Goal: Navigation & Orientation: Understand site structure

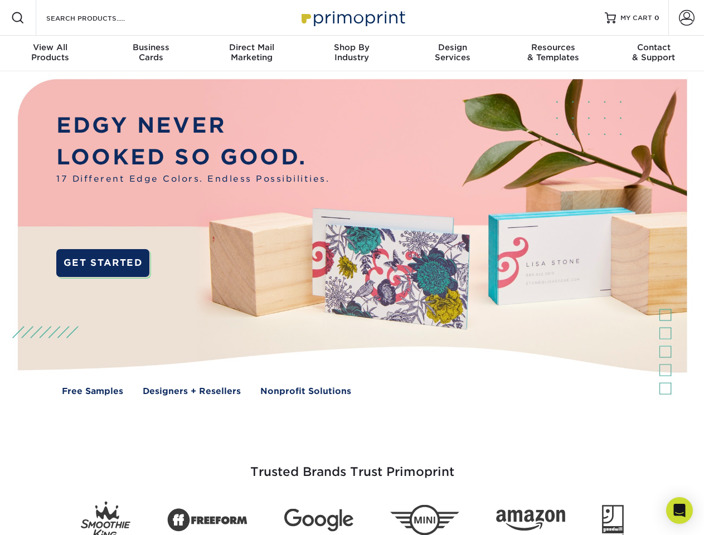
click at [352, 267] on img at bounding box center [351, 245] width 696 height 348
click at [18, 18] on span at bounding box center [17, 17] width 13 height 13
click at [686, 18] on span at bounding box center [687, 18] width 16 height 16
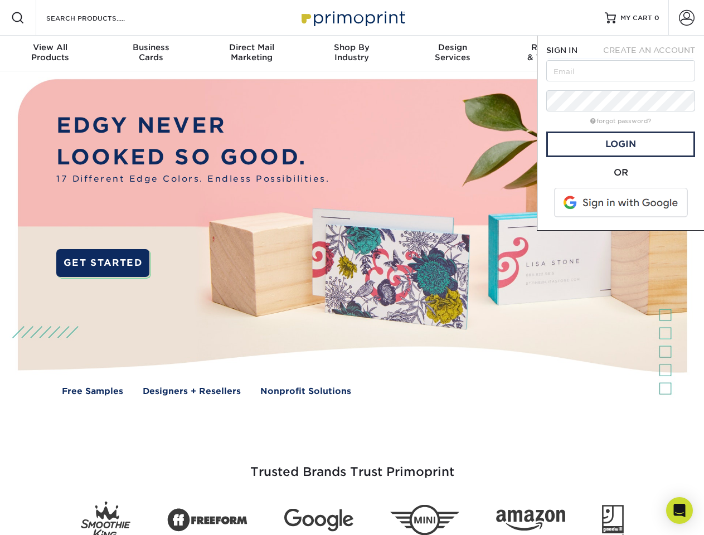
click at [50, 53] on div "View All Products" at bounding box center [50, 52] width 100 height 20
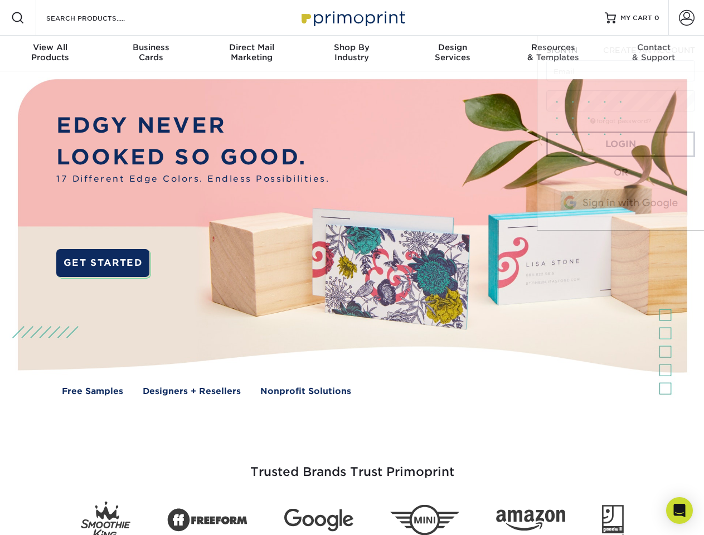
click at [150, 53] on div "Business Cards" at bounding box center [150, 52] width 100 height 20
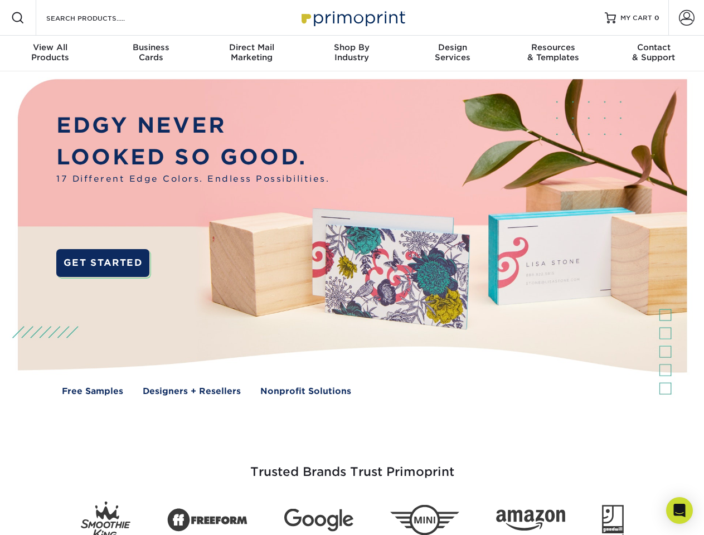
click at [251, 53] on div "Direct Mail Marketing" at bounding box center [251, 52] width 100 height 20
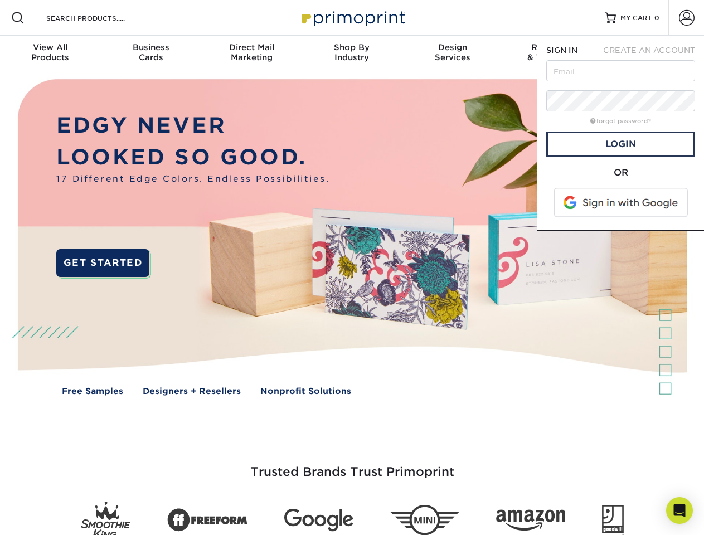
click at [352, 53] on div "Shop By Industry" at bounding box center [351, 52] width 100 height 20
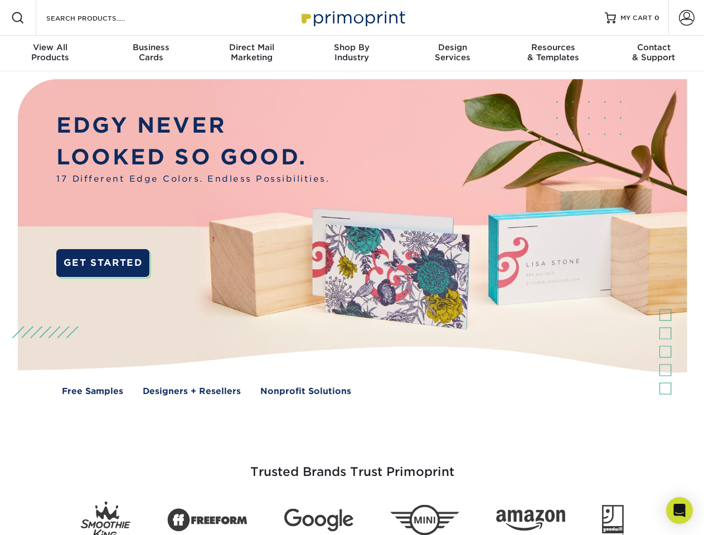
click at [452, 53] on div "Design Services" at bounding box center [452, 52] width 100 height 20
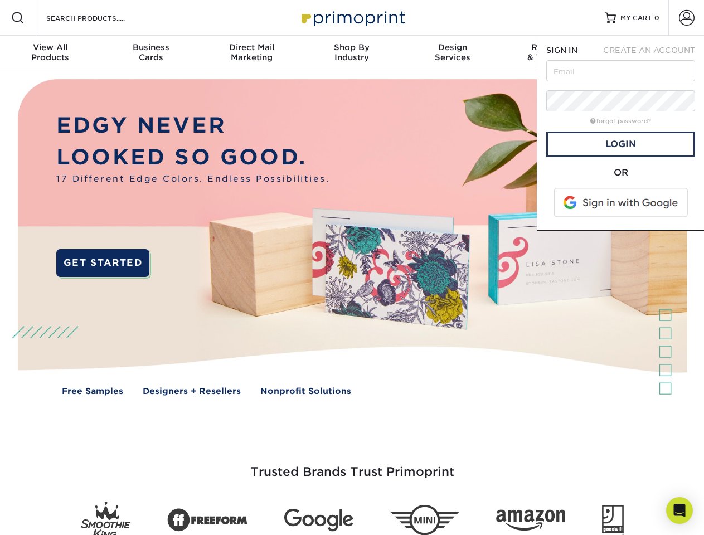
click at [553, 53] on span "SIGN IN" at bounding box center [561, 50] width 31 height 9
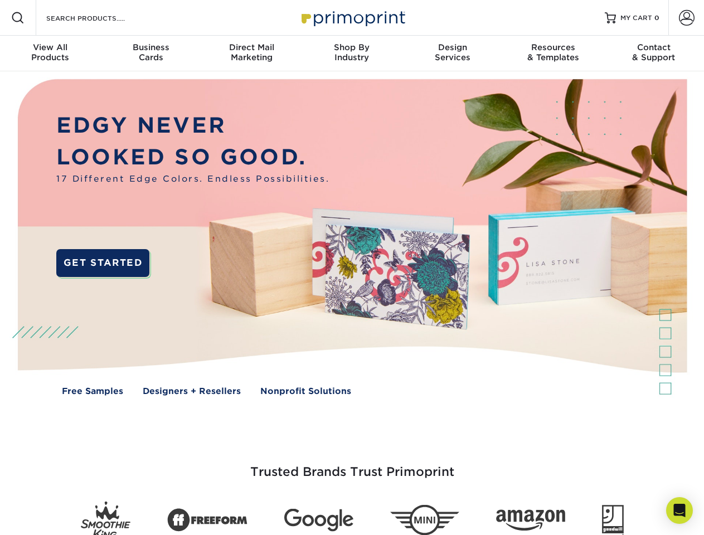
click at [653, 53] on div "Contact & Support" at bounding box center [653, 52] width 100 height 20
